Goal: Navigation & Orientation: Find specific page/section

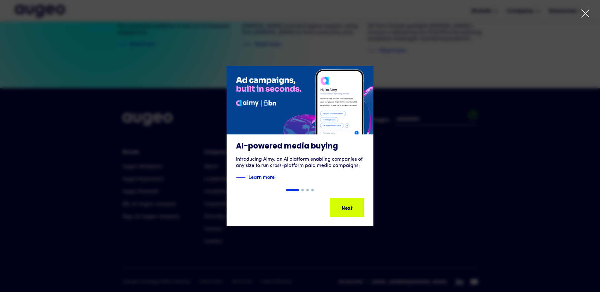
scroll to position [1431, 0]
click at [589, 12] on icon at bounding box center [584, 13] width 9 height 9
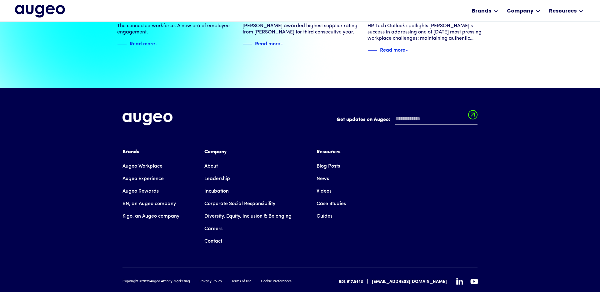
click at [145, 185] on link "Augeo Rewards" at bounding box center [140, 191] width 36 height 12
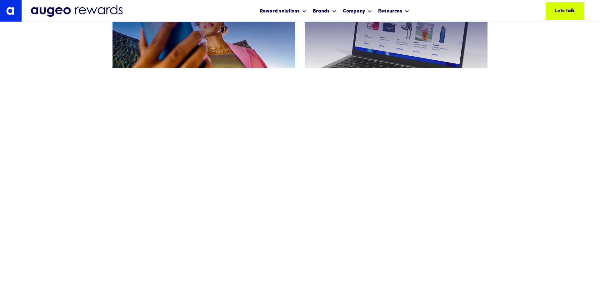
scroll to position [396, 0]
